Goal: Task Accomplishment & Management: Use online tool/utility

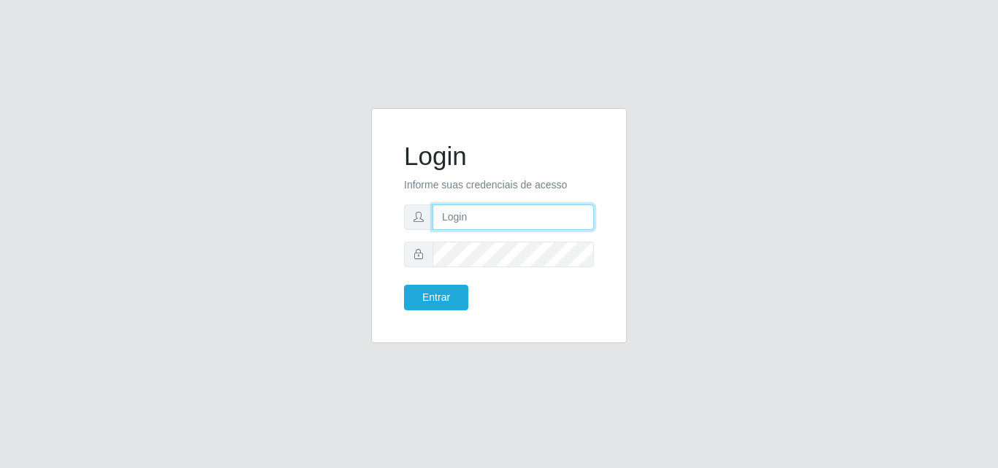
click at [490, 213] on input "text" at bounding box center [513, 218] width 161 height 26
type input "[EMAIL_ADDRESS][DOMAIN_NAME]"
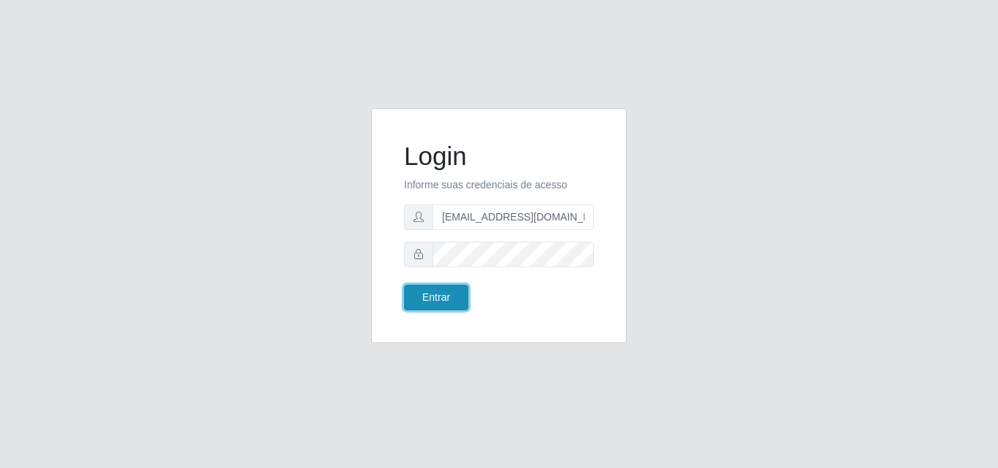
click at [456, 305] on button "Entrar" at bounding box center [436, 298] width 64 height 26
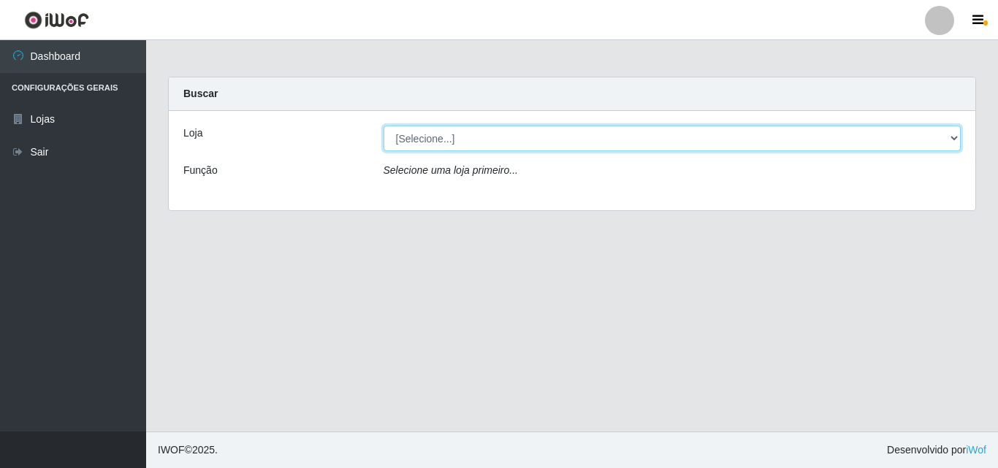
click at [954, 134] on select "[Selecione...] Corte Fácil - Unidade Emaús" at bounding box center [673, 139] width 578 height 26
select select "201"
click at [384, 126] on select "[Selecione...] Corte Fácil - Unidade Emaús" at bounding box center [673, 139] width 578 height 26
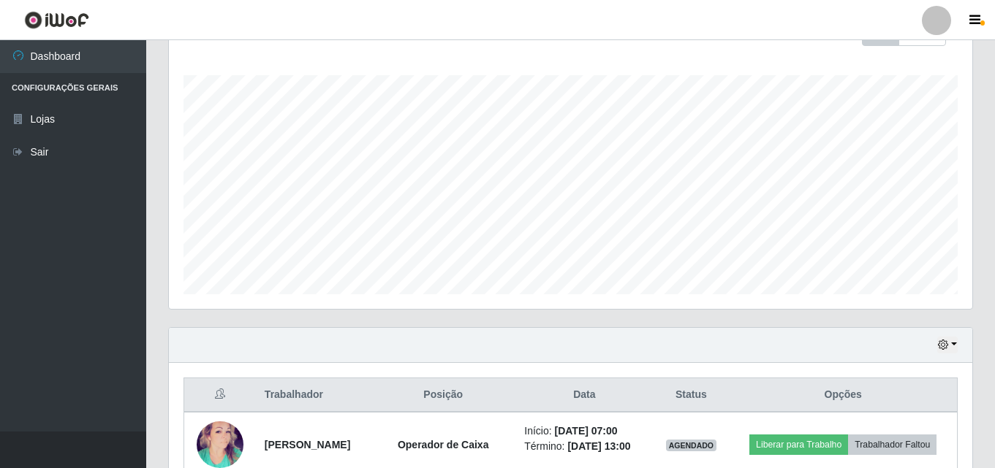
scroll to position [254, 0]
